Goal: Complete application form: Complete application form

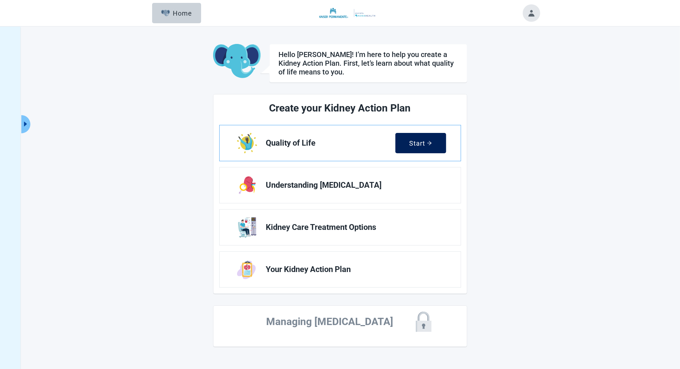
click at [417, 143] on div "Start" at bounding box center [421, 142] width 23 height 7
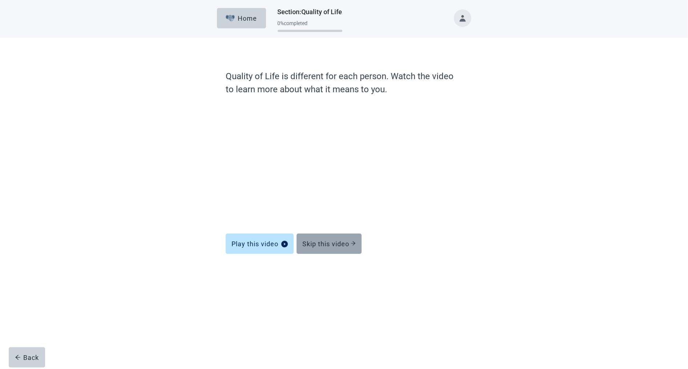
click at [325, 248] on button "Skip this video" at bounding box center [328, 244] width 65 height 20
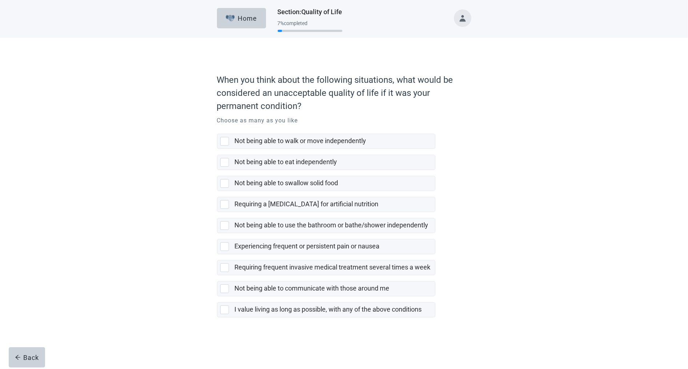
drag, startPoint x: 269, startPoint y: 256, endPoint x: 269, endPoint y: 231, distance: 24.7
click at [269, 256] on label "Requiring frequent invasive medical treatment several times a week" at bounding box center [326, 264] width 218 height 21
click at [217, 255] on input "Requiring frequent invasive medical treatment several times a week" at bounding box center [217, 254] width 0 height 0
checkbox input "false"
click at [266, 205] on label "Requiring a [MEDICAL_DATA] for artificial nutrition" at bounding box center [307, 204] width 144 height 8
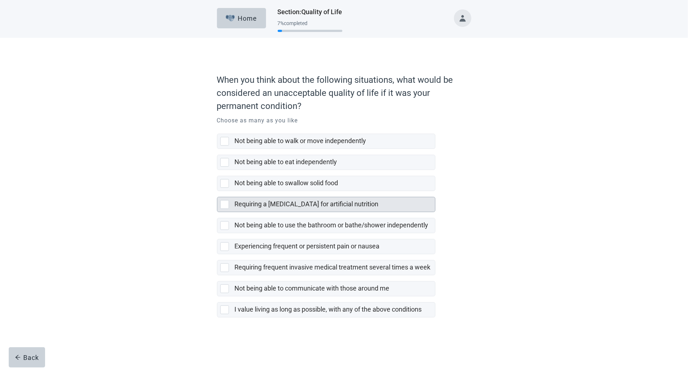
checkbox input "true"
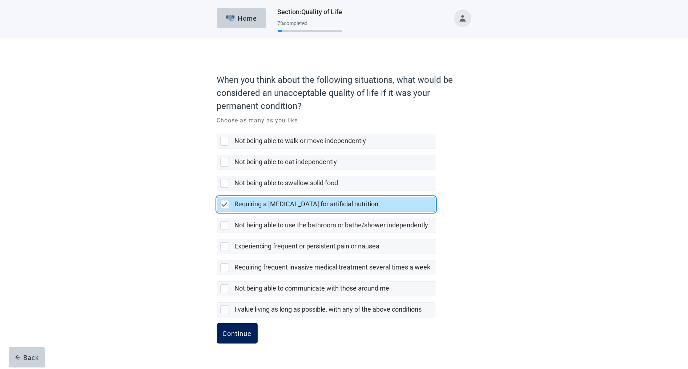
click at [248, 335] on div "Continue" at bounding box center [237, 333] width 29 height 7
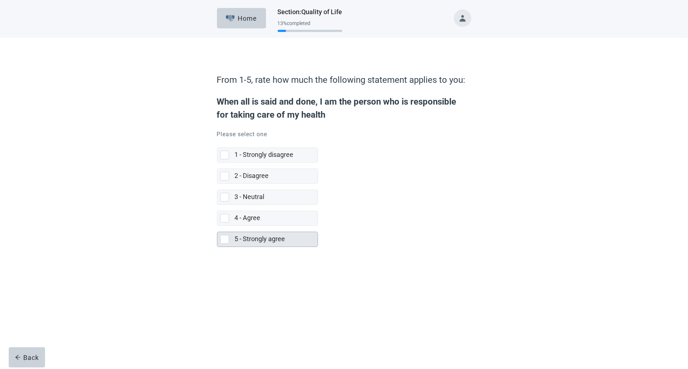
click at [252, 239] on label "5 - Strongly agree" at bounding box center [260, 239] width 50 height 8
checkbox input "true"
click at [240, 262] on div "Continue" at bounding box center [237, 262] width 29 height 7
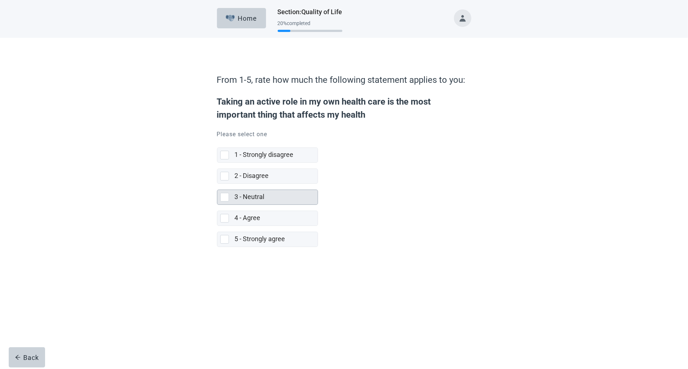
click at [262, 203] on div "3 - Neutral" at bounding box center [276, 197] width 83 height 15
click at [217, 184] on input "3 - Neutral" at bounding box center [217, 184] width 0 height 0
checkbox input "true"
click at [237, 268] on button "Continue" at bounding box center [237, 263] width 41 height 20
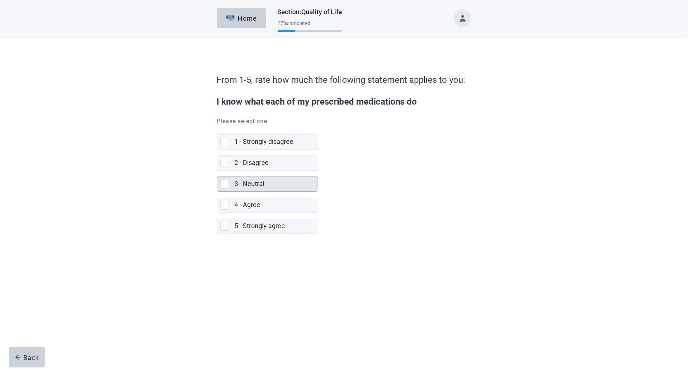
click at [260, 185] on label "3 - Neutral" at bounding box center [250, 184] width 30 height 8
checkbox input "true"
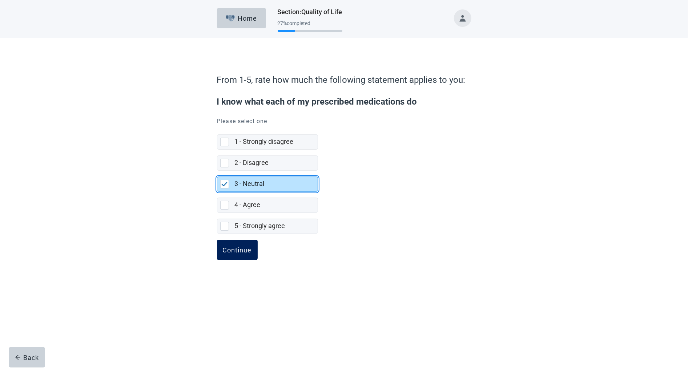
click at [244, 246] on button "Continue" at bounding box center [237, 250] width 41 height 20
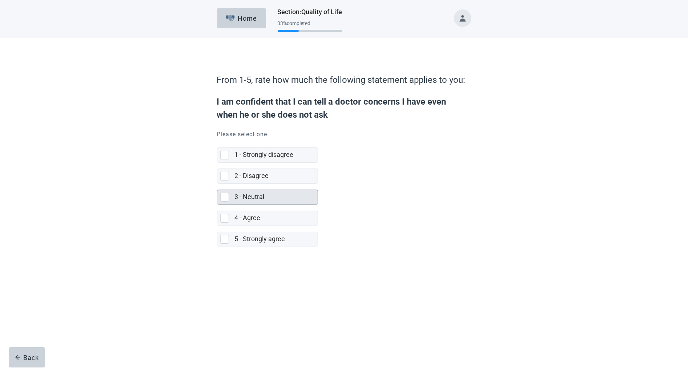
click at [231, 198] on div "[object Object], checkbox, not selected" at bounding box center [226, 197] width 12 height 9
click at [217, 184] on input "3 - Neutral" at bounding box center [217, 184] width 0 height 0
checkbox input "true"
click at [238, 258] on button "Continue" at bounding box center [237, 263] width 41 height 20
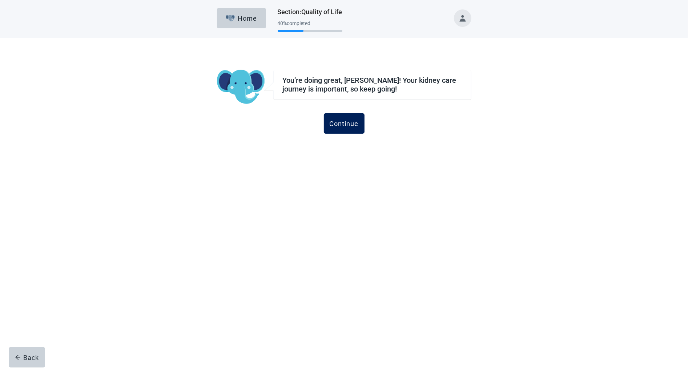
click at [349, 128] on button "Continue" at bounding box center [344, 123] width 41 height 20
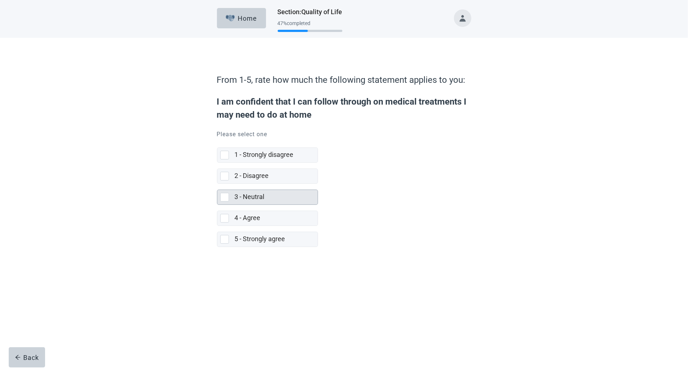
click at [255, 201] on div "3 - Neutral" at bounding box center [274, 197] width 78 height 9
click at [217, 184] on input "3 - Neutral" at bounding box center [217, 184] width 0 height 0
checkbox input "true"
click at [241, 270] on button "Continue" at bounding box center [237, 263] width 41 height 20
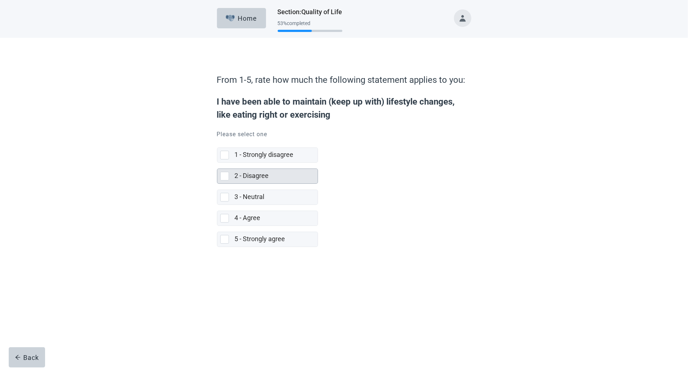
click at [247, 177] on label "2 - Disagree" at bounding box center [252, 176] width 34 height 8
checkbox input "true"
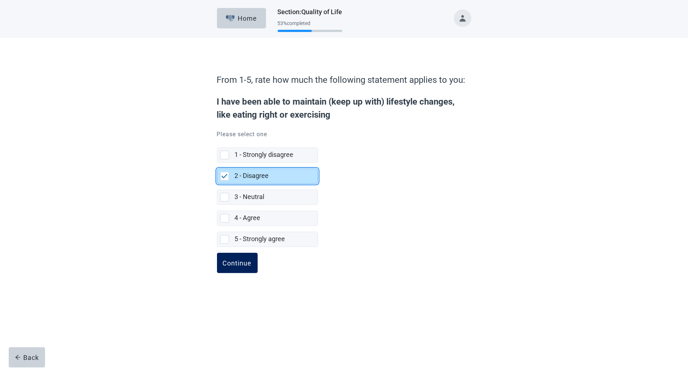
click at [240, 254] on button "Continue" at bounding box center [237, 263] width 41 height 20
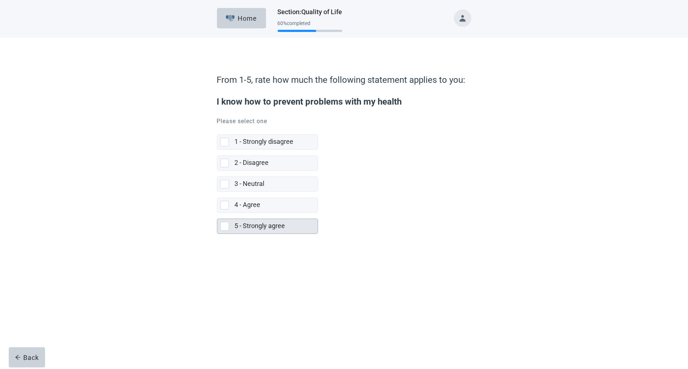
click at [234, 219] on div "5 - Strongly agree" at bounding box center [267, 226] width 100 height 15
click at [217, 213] on input "5 - Strongly agree" at bounding box center [217, 213] width 0 height 0
checkbox input "true"
click at [234, 258] on button "Continue" at bounding box center [237, 250] width 41 height 20
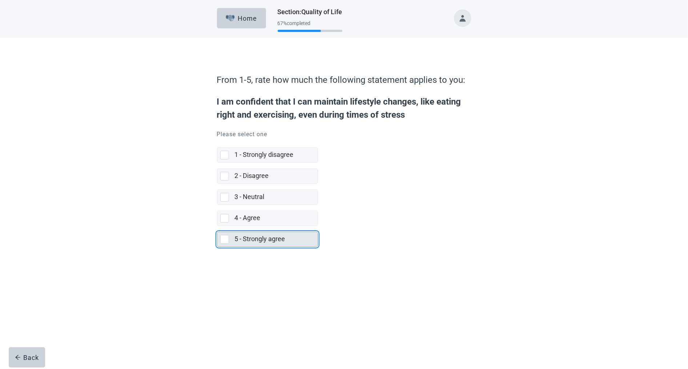
click at [229, 239] on div "[object Object], checkbox, not selected" at bounding box center [224, 239] width 9 height 9
click at [217, 226] on input "5 - Strongly agree" at bounding box center [217, 226] width 0 height 0
checkbox input "true"
click at [235, 264] on div "Continue" at bounding box center [237, 262] width 29 height 7
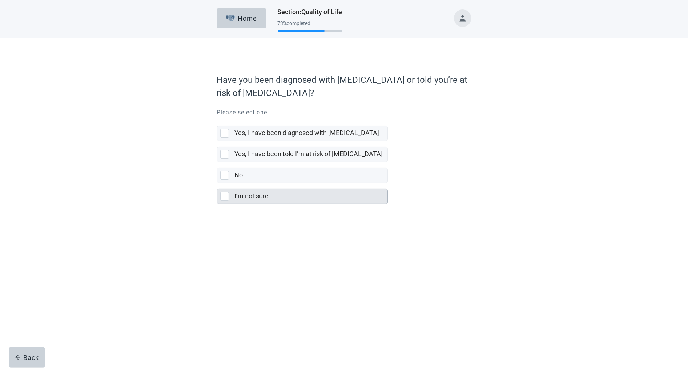
click at [222, 198] on div "[object Object], checkbox, not selected" at bounding box center [224, 196] width 9 height 9
click at [217, 183] on input "I’m not sure" at bounding box center [217, 183] width 0 height 0
checkbox input "true"
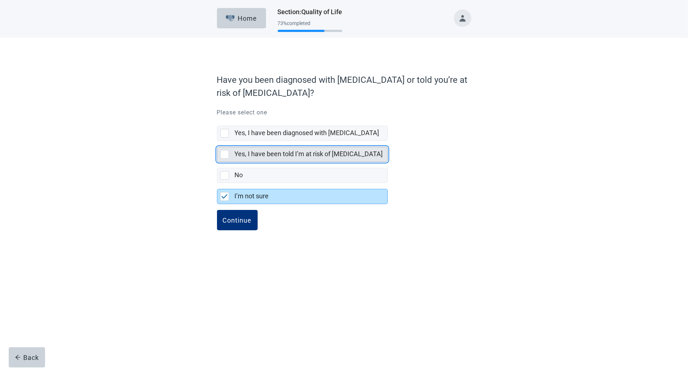
click at [226, 149] on div "Yes, I have been told I’m at risk of [MEDICAL_DATA]" at bounding box center [302, 154] width 170 height 15
click at [217, 141] on input "Yes, I have been told I’m at risk of [MEDICAL_DATA]" at bounding box center [217, 141] width 0 height 0
checkbox input "true"
checkbox input "false"
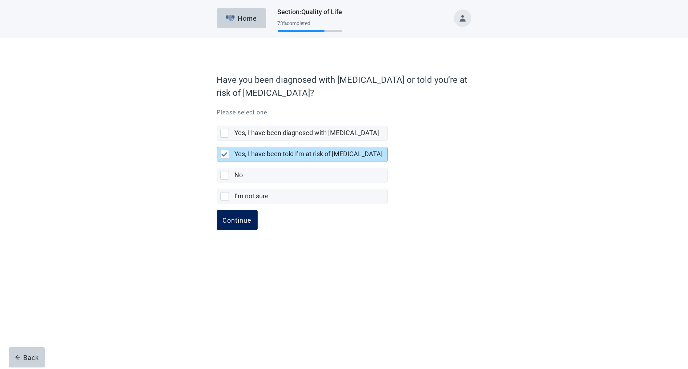
click at [233, 223] on div "Continue" at bounding box center [237, 220] width 29 height 7
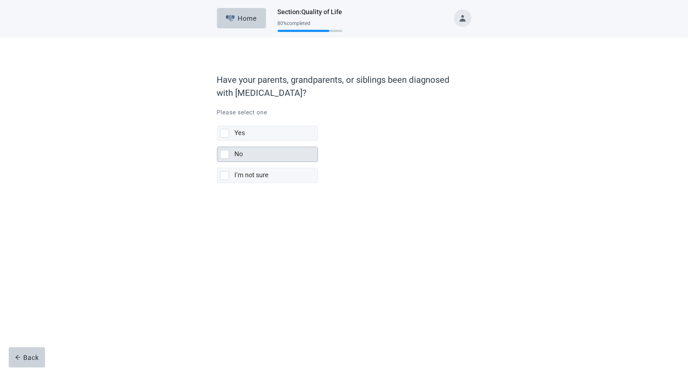
click at [222, 155] on div "[object Object], checkbox, not selected" at bounding box center [224, 154] width 9 height 9
click at [217, 141] on input "No" at bounding box center [217, 141] width 0 height 0
checkbox input "true"
click at [231, 202] on div "Continue" at bounding box center [237, 198] width 29 height 7
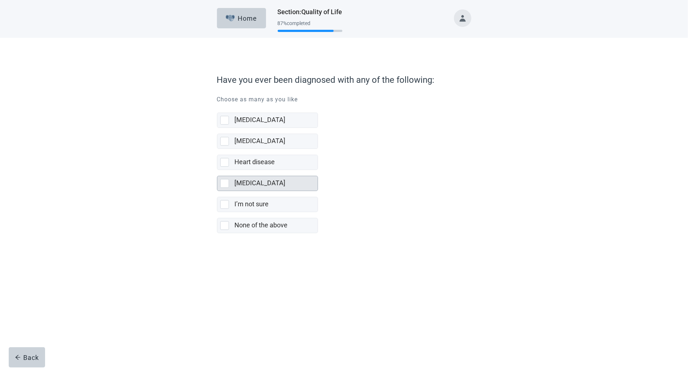
click at [226, 186] on div "Lupus, checkbox, not selected" at bounding box center [224, 183] width 9 height 9
click at [217, 170] on input "[MEDICAL_DATA]" at bounding box center [217, 170] width 0 height 0
checkbox input "true"
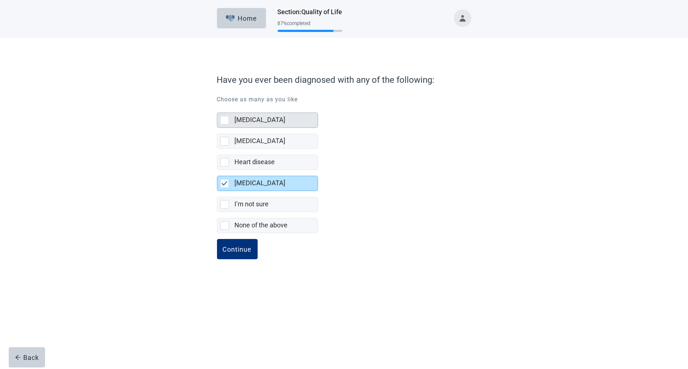
click at [226, 121] on div "High blood pressure, checkbox, not selected" at bounding box center [224, 120] width 9 height 9
click at [217, 107] on input "[MEDICAL_DATA]" at bounding box center [217, 107] width 0 height 0
checkbox input "true"
click at [236, 248] on div "Continue" at bounding box center [237, 249] width 29 height 7
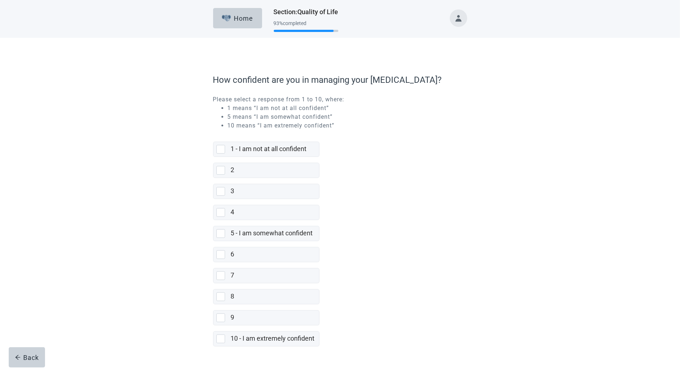
scroll to position [12, 0]
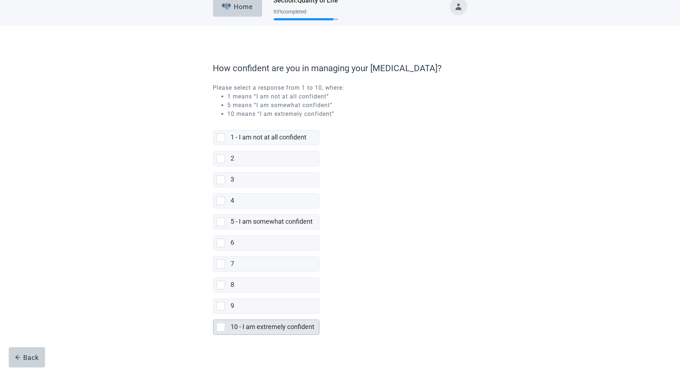
click at [221, 328] on div "[object Object], checkbox, not selected" at bounding box center [221, 327] width 9 height 9
click at [214, 314] on input "10 - I am extremely confident" at bounding box center [213, 314] width 0 height 0
checkbox input "true"
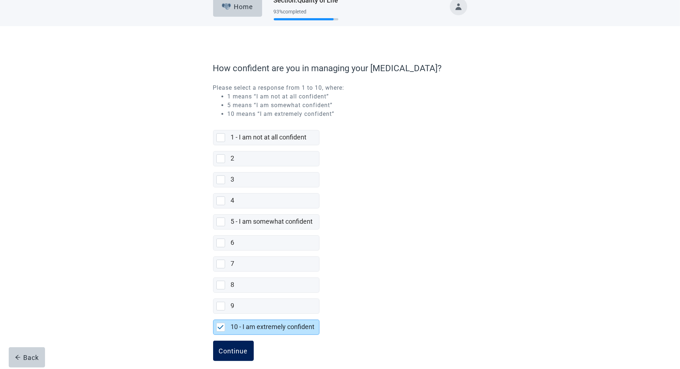
click at [233, 352] on div "Continue" at bounding box center [233, 350] width 29 height 7
